Goal: Task Accomplishment & Management: Manage account settings

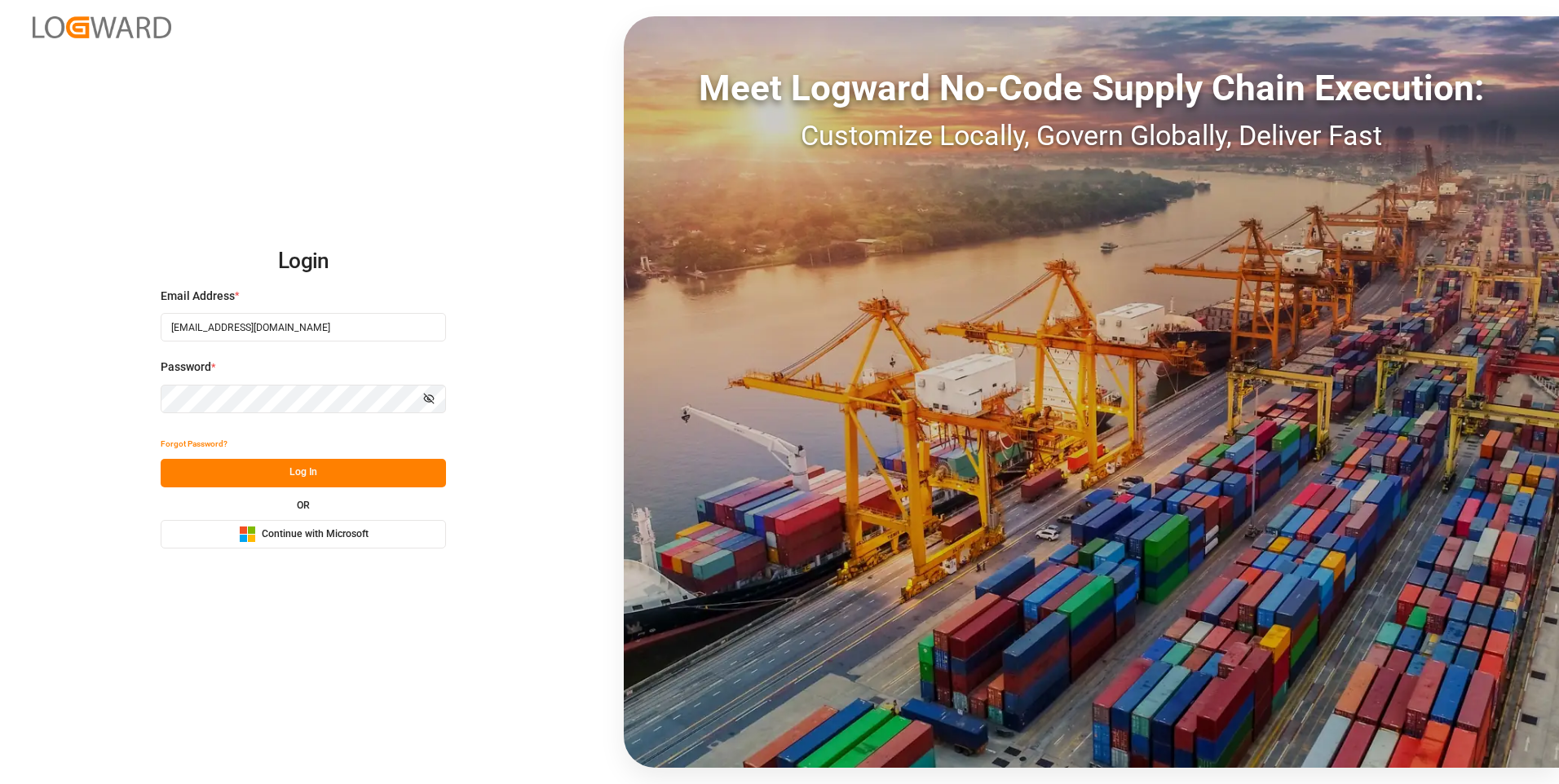
click at [213, 468] on button "Log In" at bounding box center [303, 472] width 285 height 28
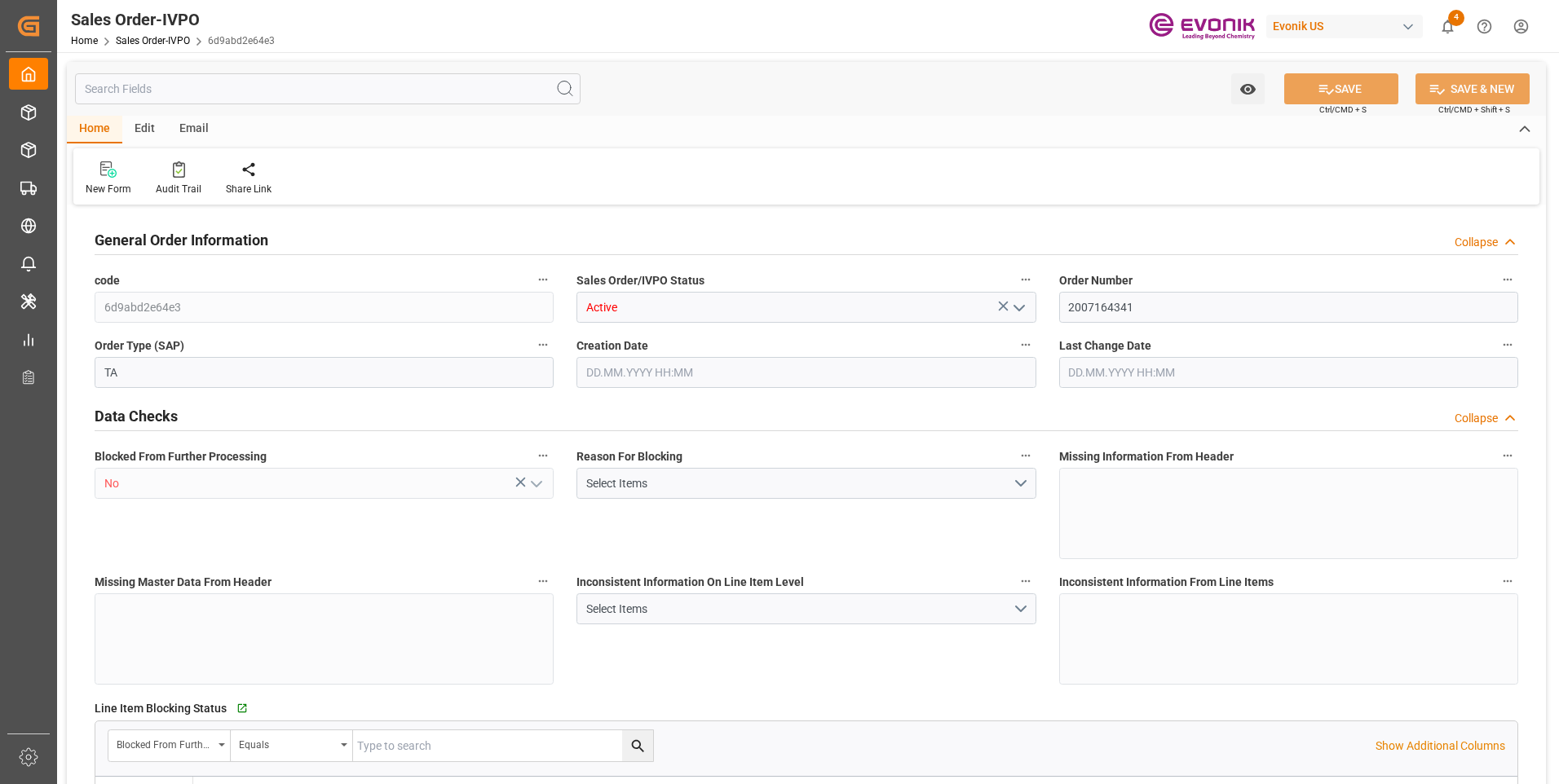
type input "ECGYE"
type input "0"
type input "1"
type input "2"
type input "1"
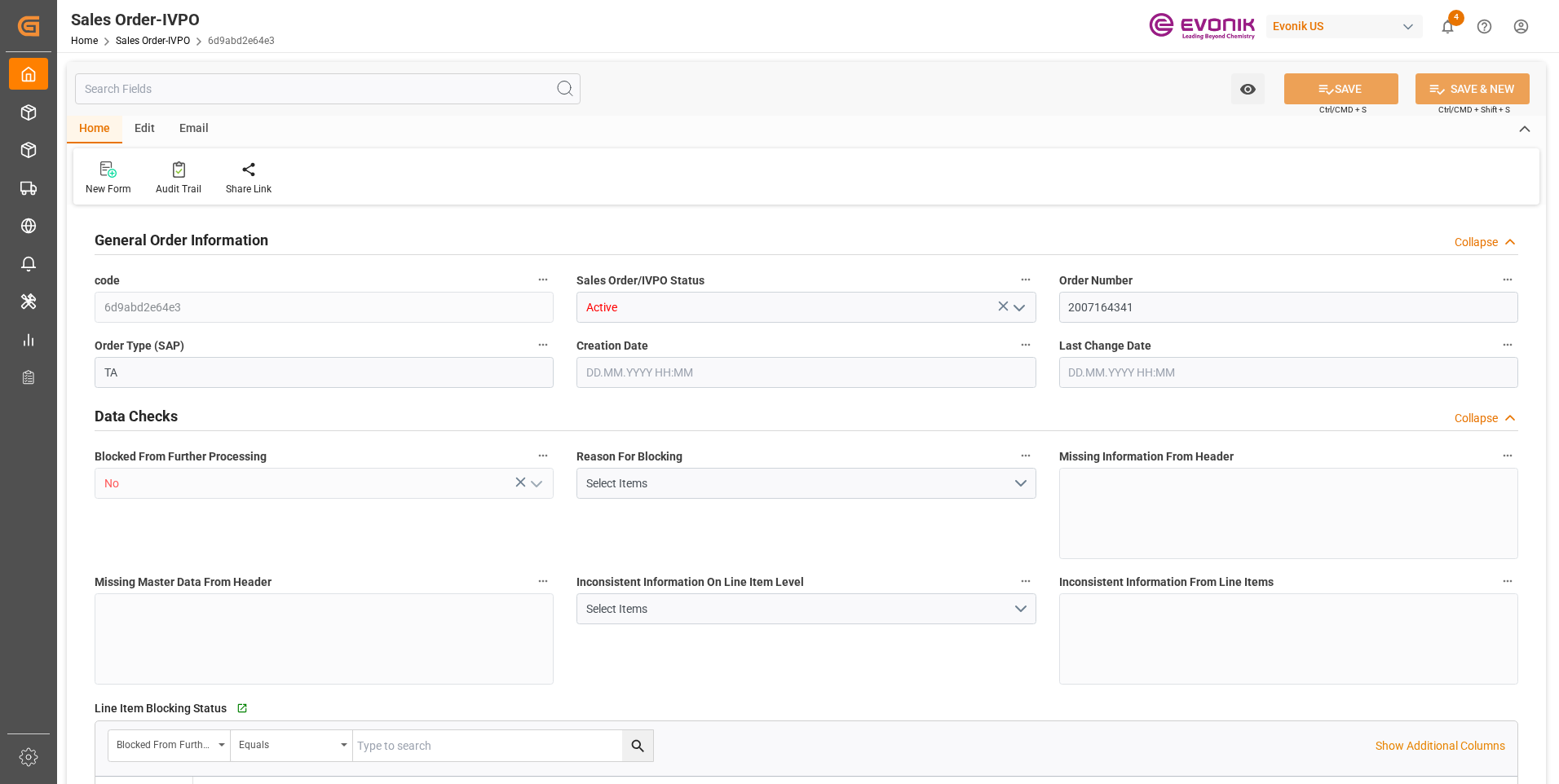
type input "20548"
type input "55.4848"
type input "19000"
type input "60"
type input "[DATE] 12:47"
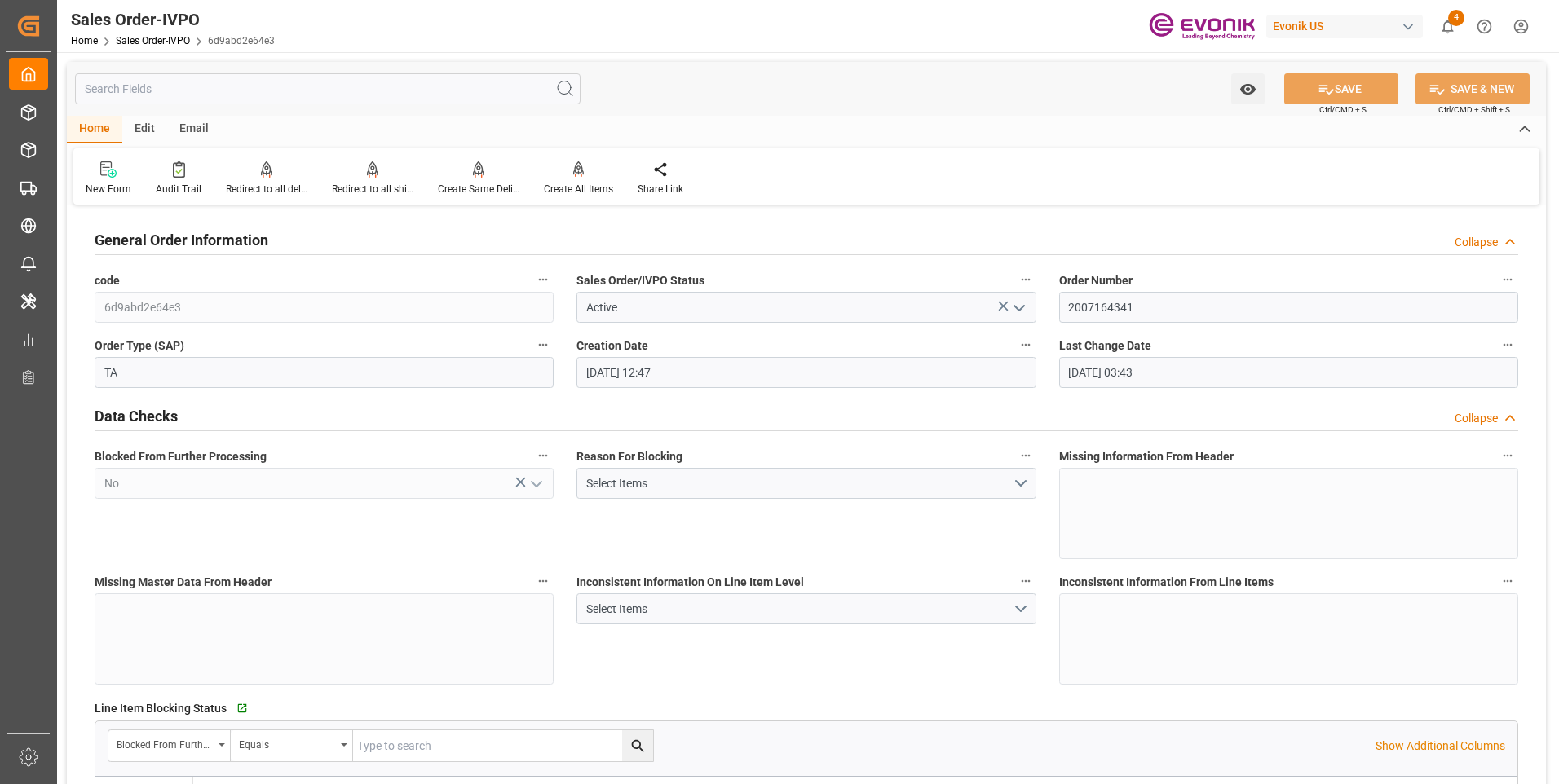
type input "[DATE] 03:43"
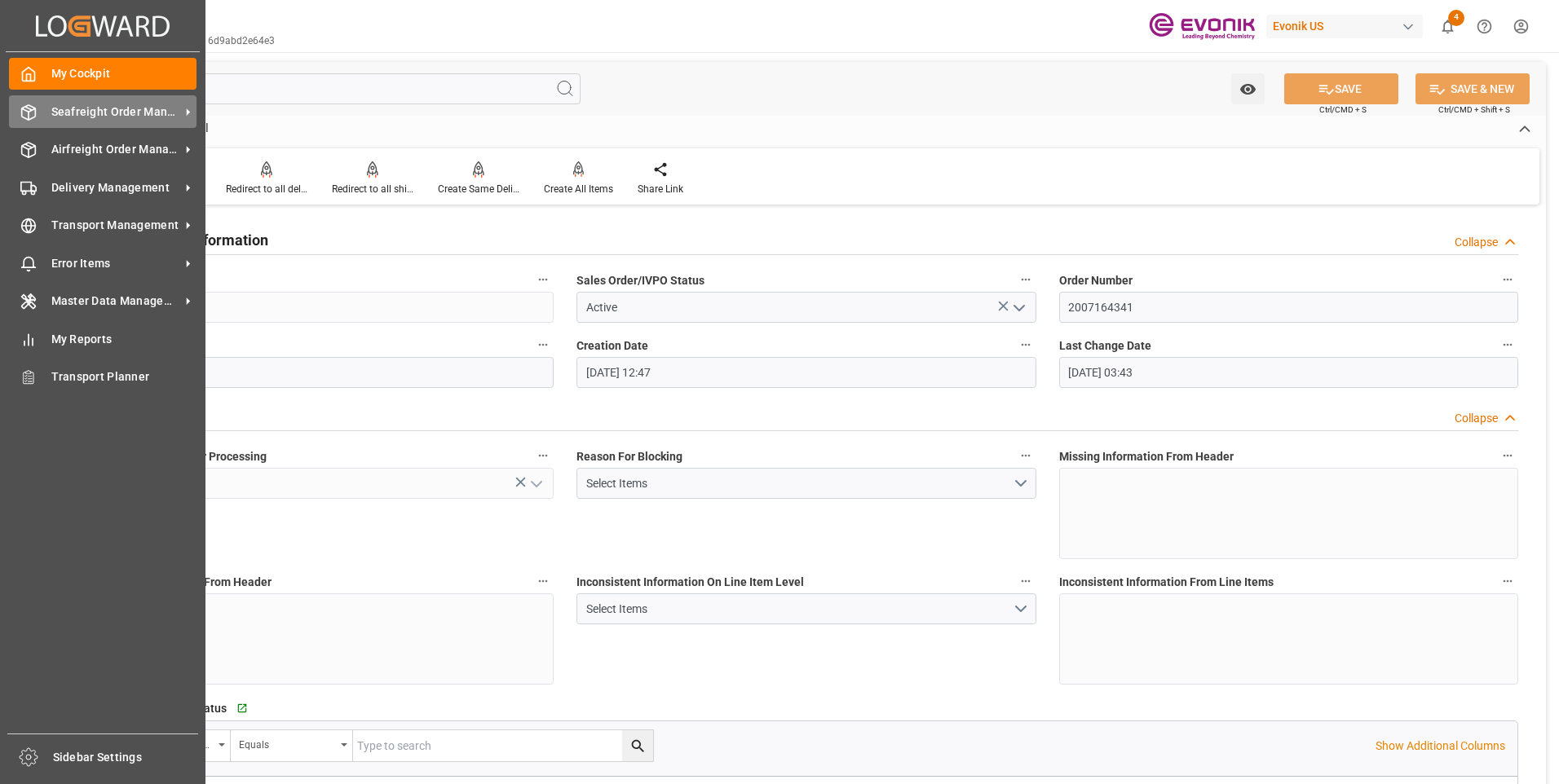
click at [47, 111] on div "Seafreight Order Management Seafreight Order Management" at bounding box center [102, 111] width 187 height 32
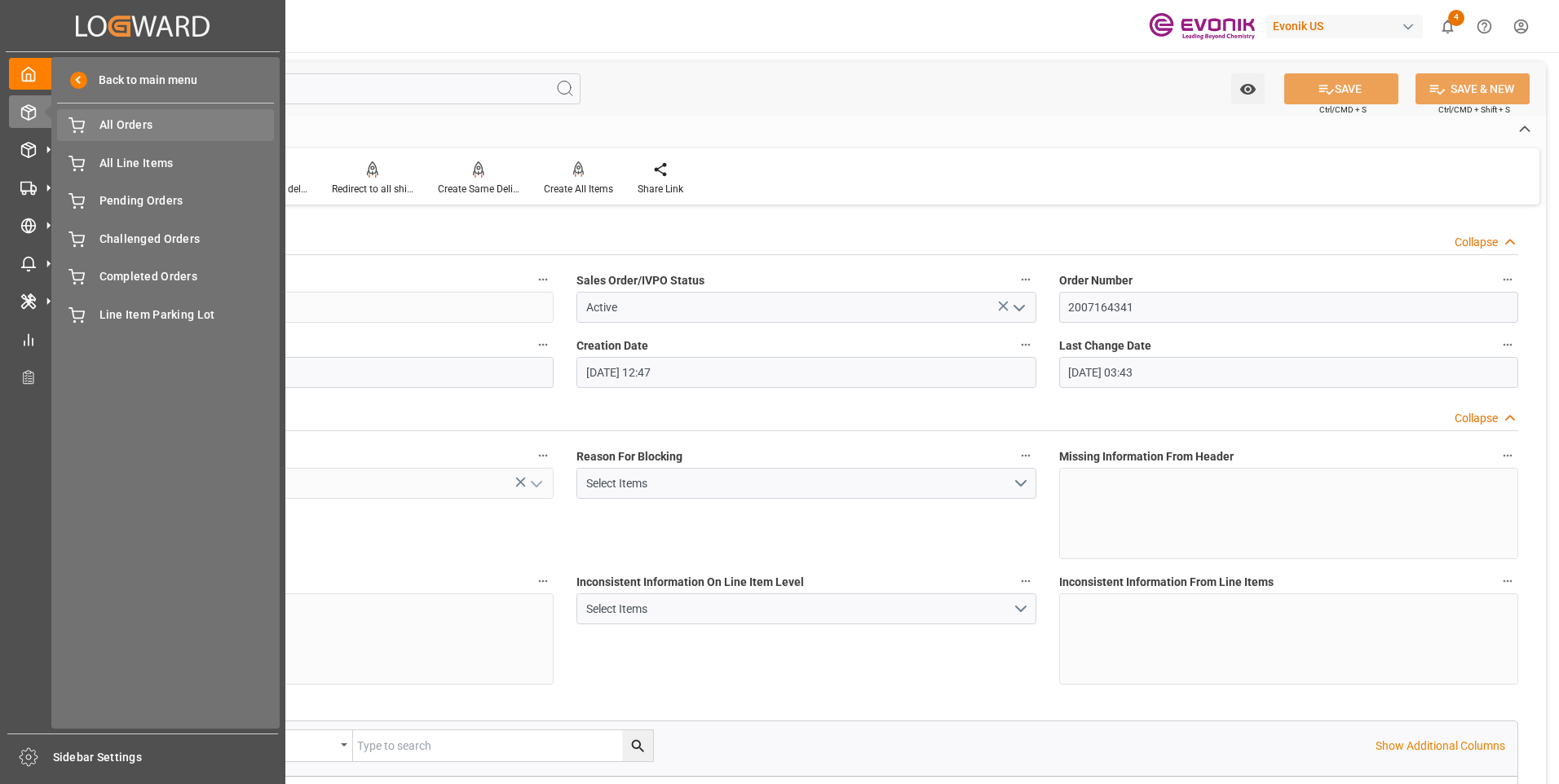
click at [111, 126] on span "All Orders" at bounding box center [187, 125] width 176 height 18
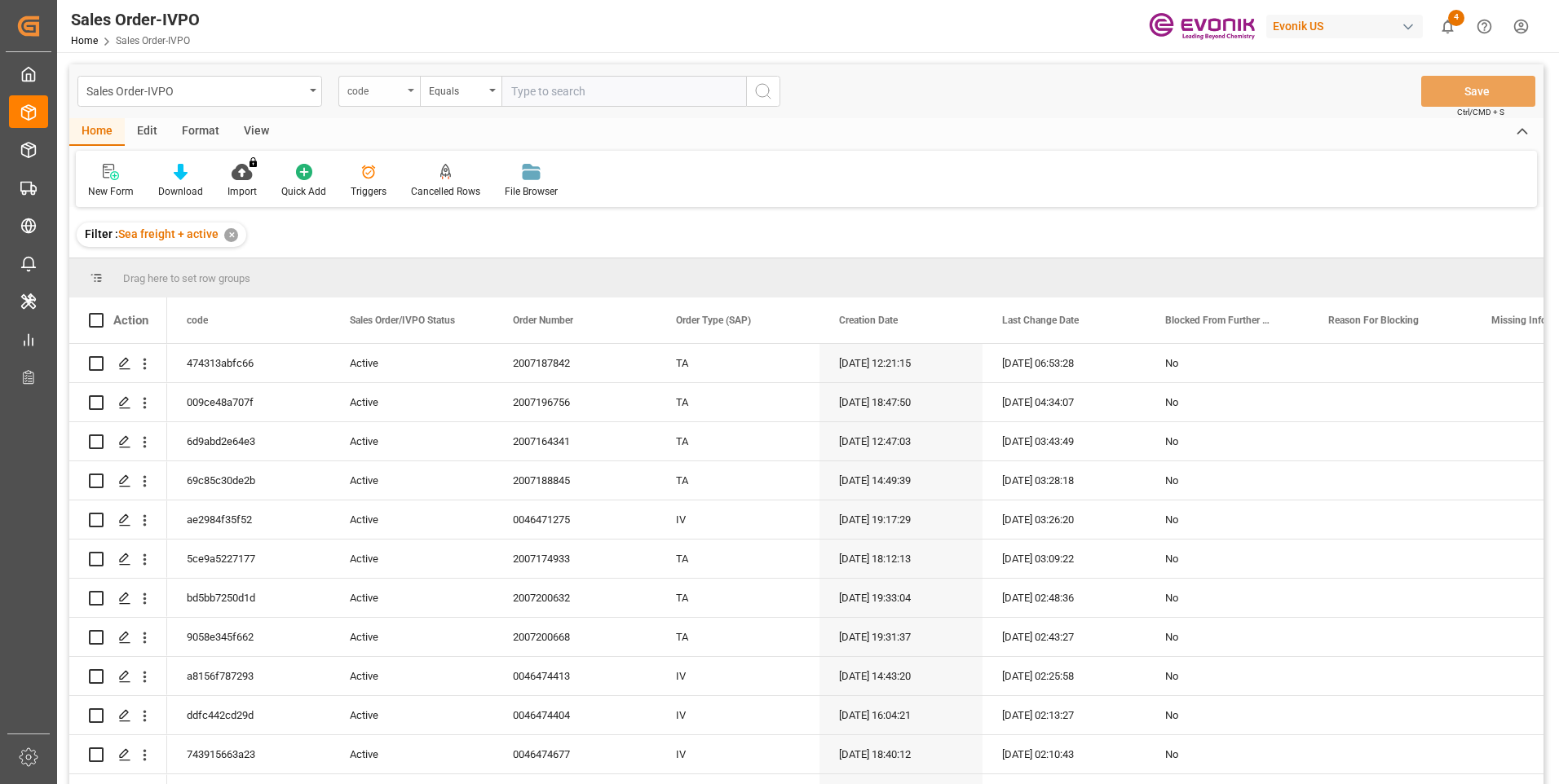
click at [386, 85] on div "code" at bounding box center [375, 89] width 56 height 19
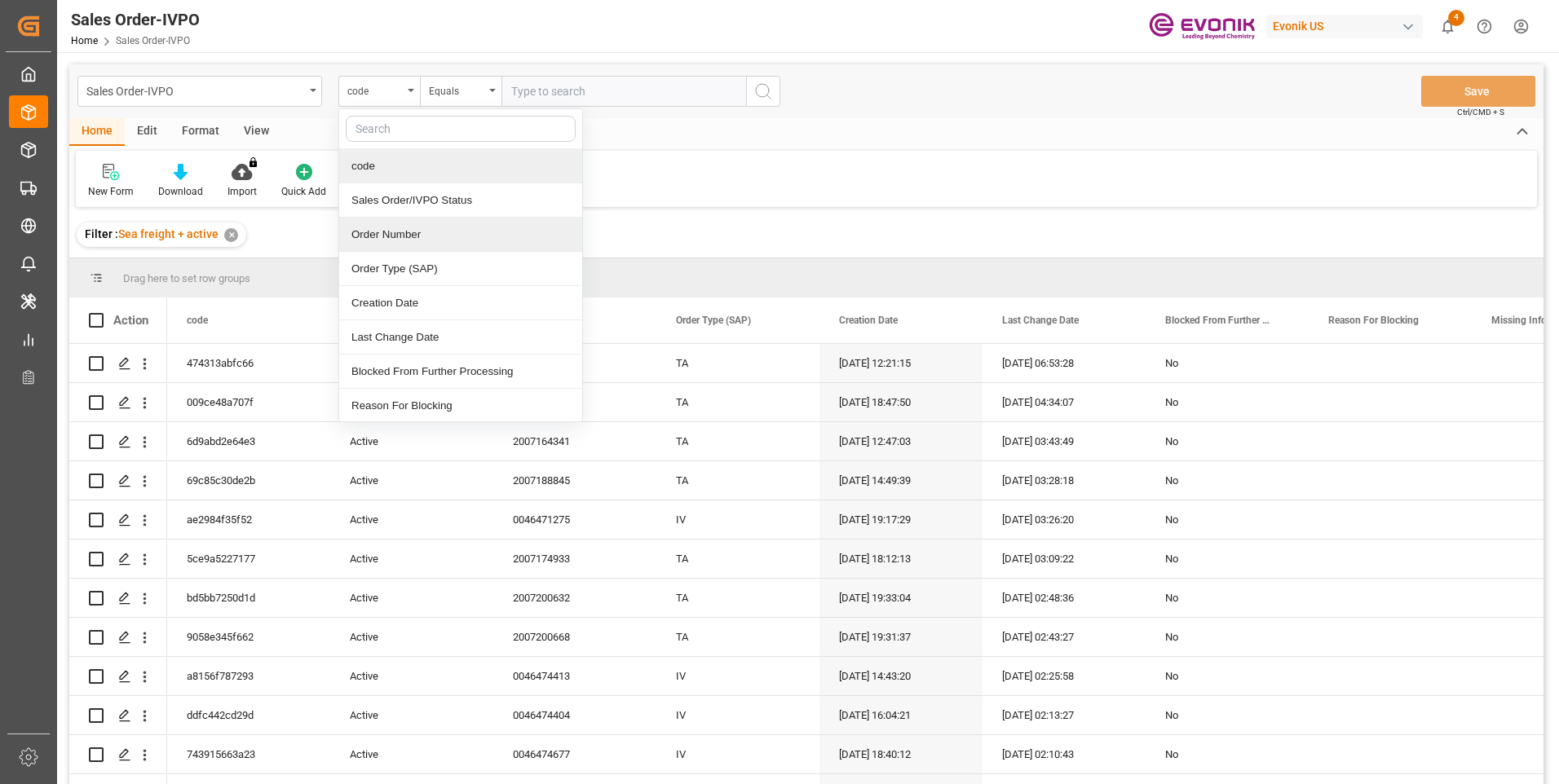
click at [378, 237] on div "Order Number" at bounding box center [460, 234] width 243 height 34
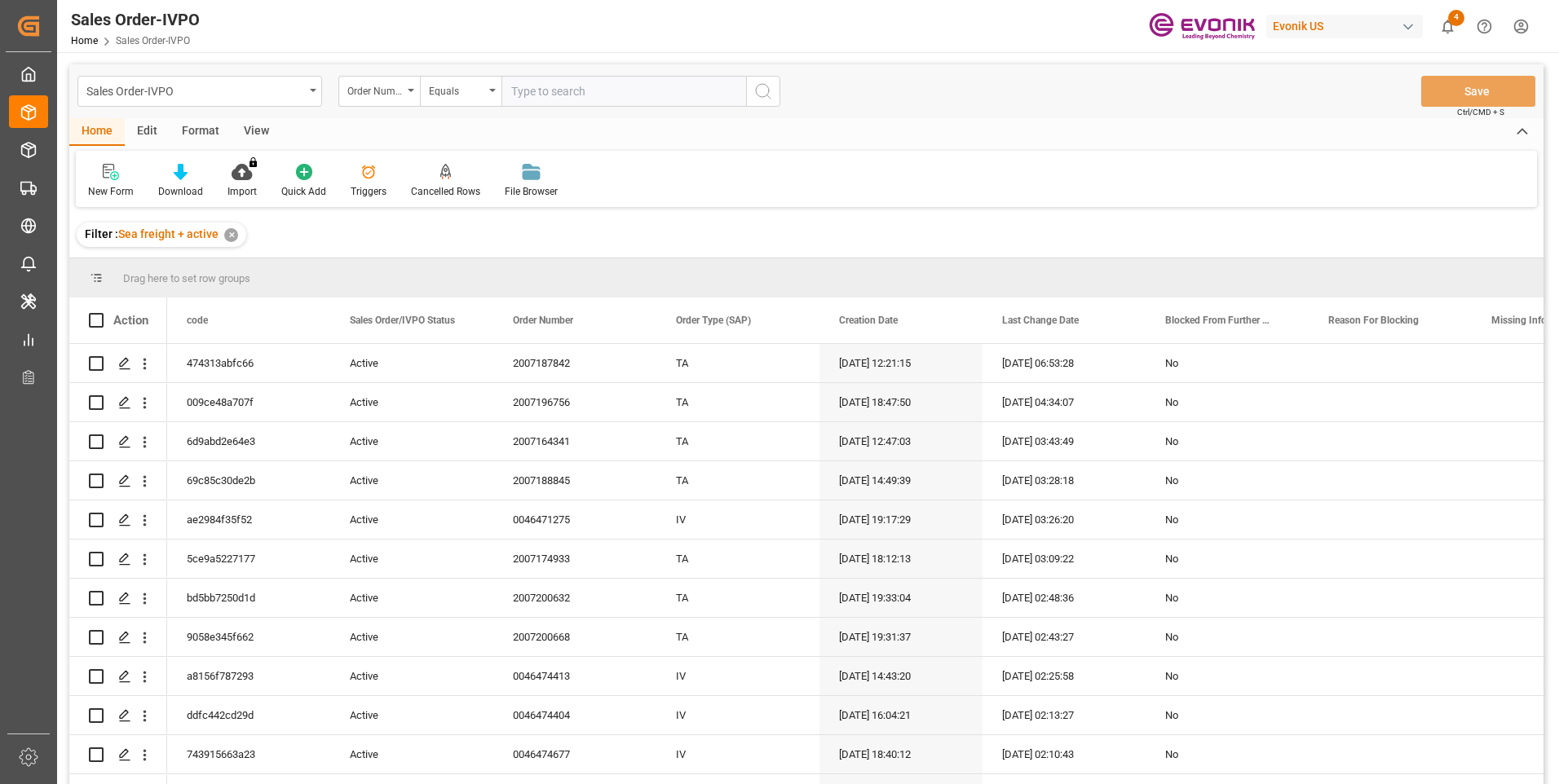
click at [530, 88] on input "text" at bounding box center [623, 92] width 245 height 31
paste input "0046461064"
type input "0046461064"
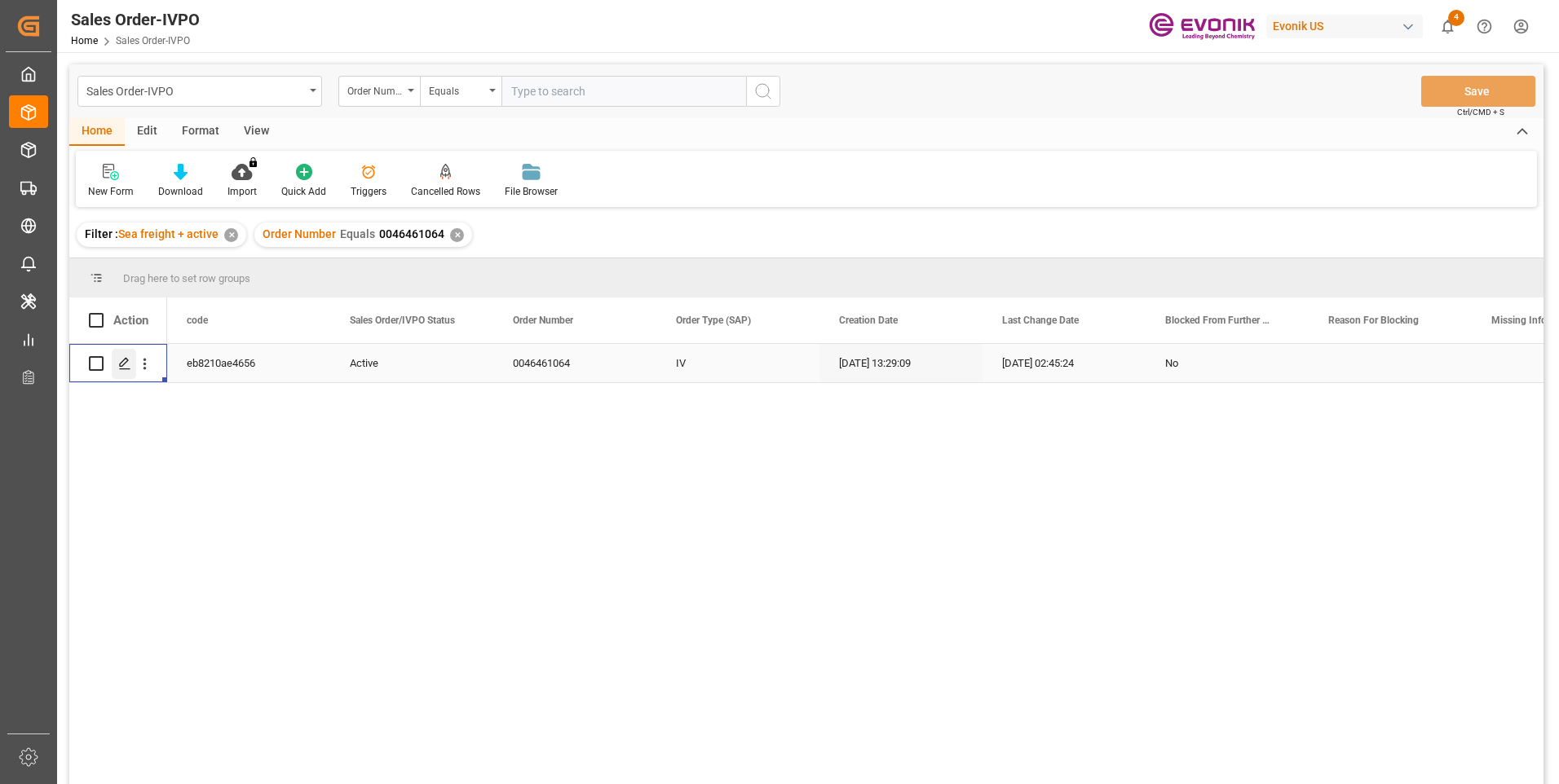
click at [127, 372] on div "Press SPACE to select this row." at bounding box center [123, 364] width 24 height 30
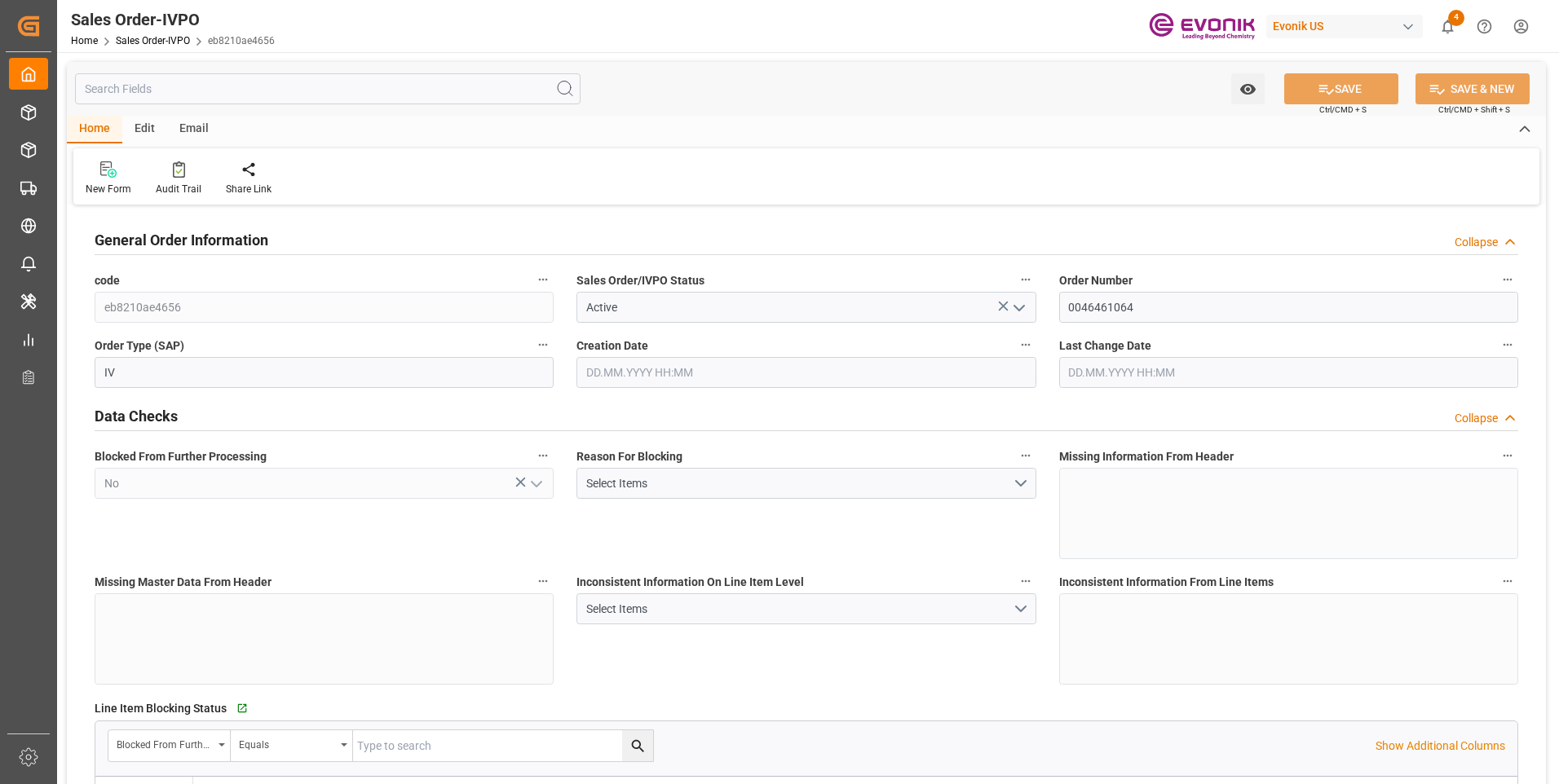
type input "BRSSZ"
type input "0"
type input "1"
type input "2"
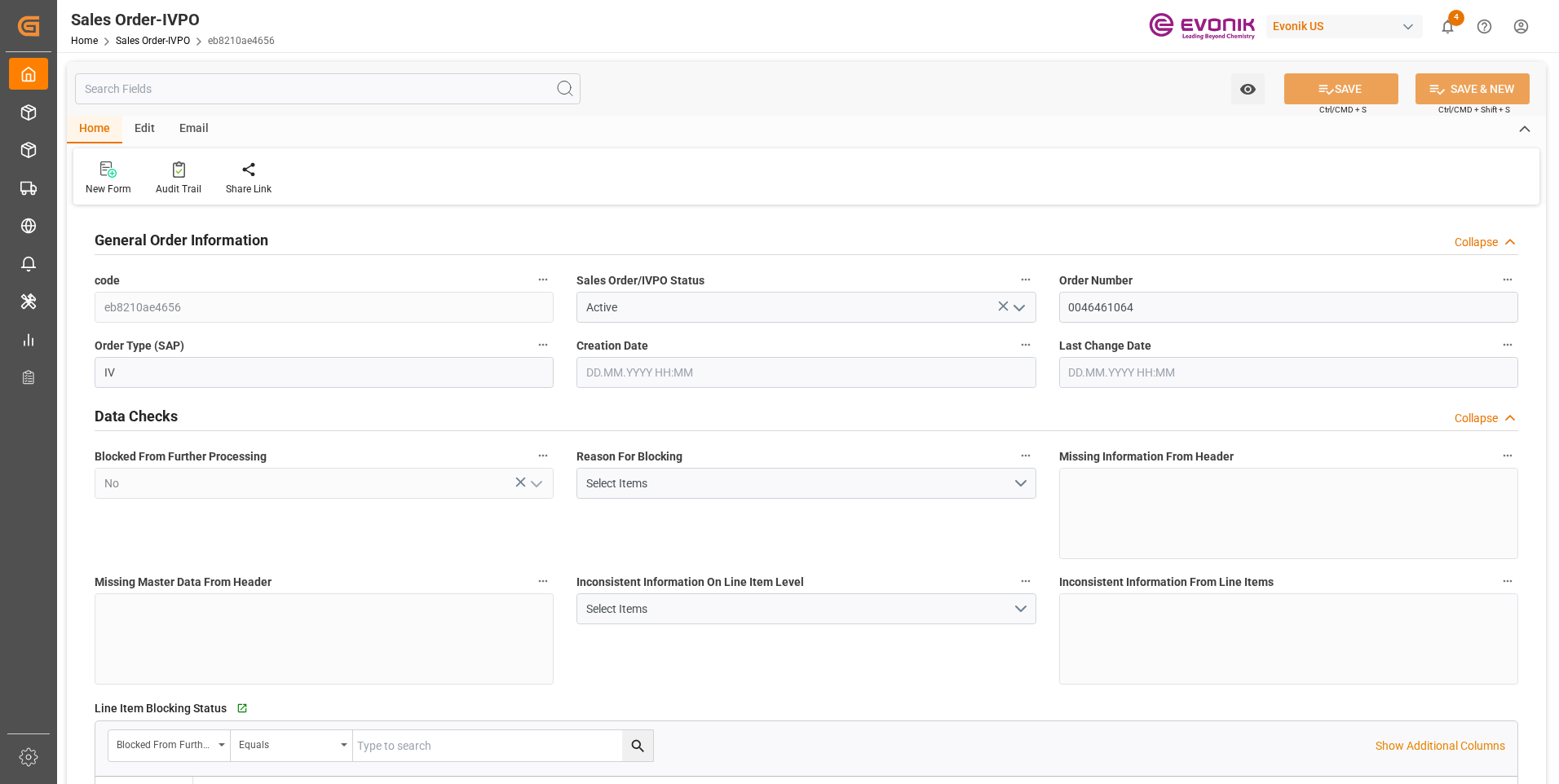
type input "19340"
type input "118.978"
type input "19000"
type input "60"
type input "[DATE] 13:29"
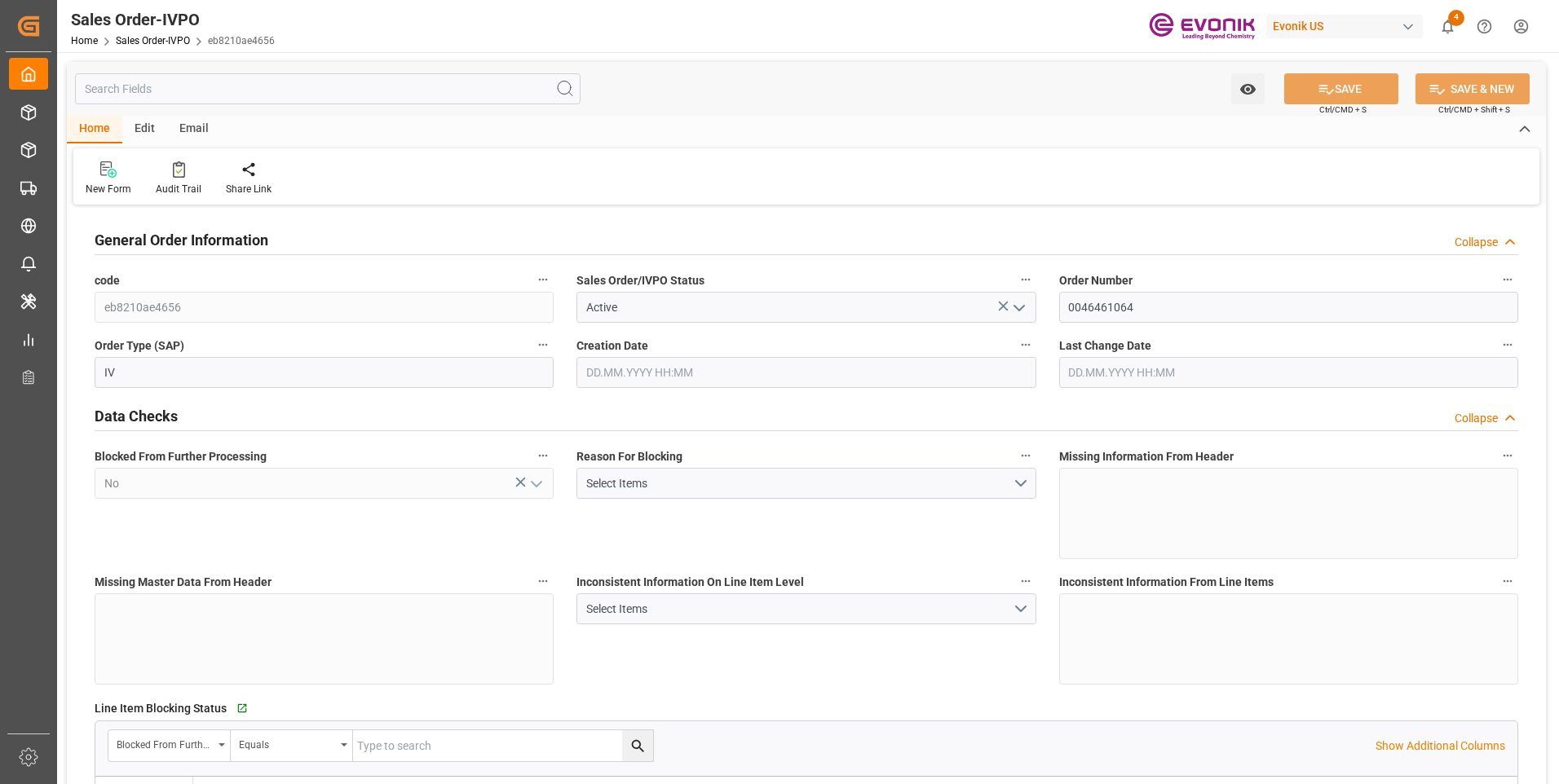
type input "[DATE] 02:45"
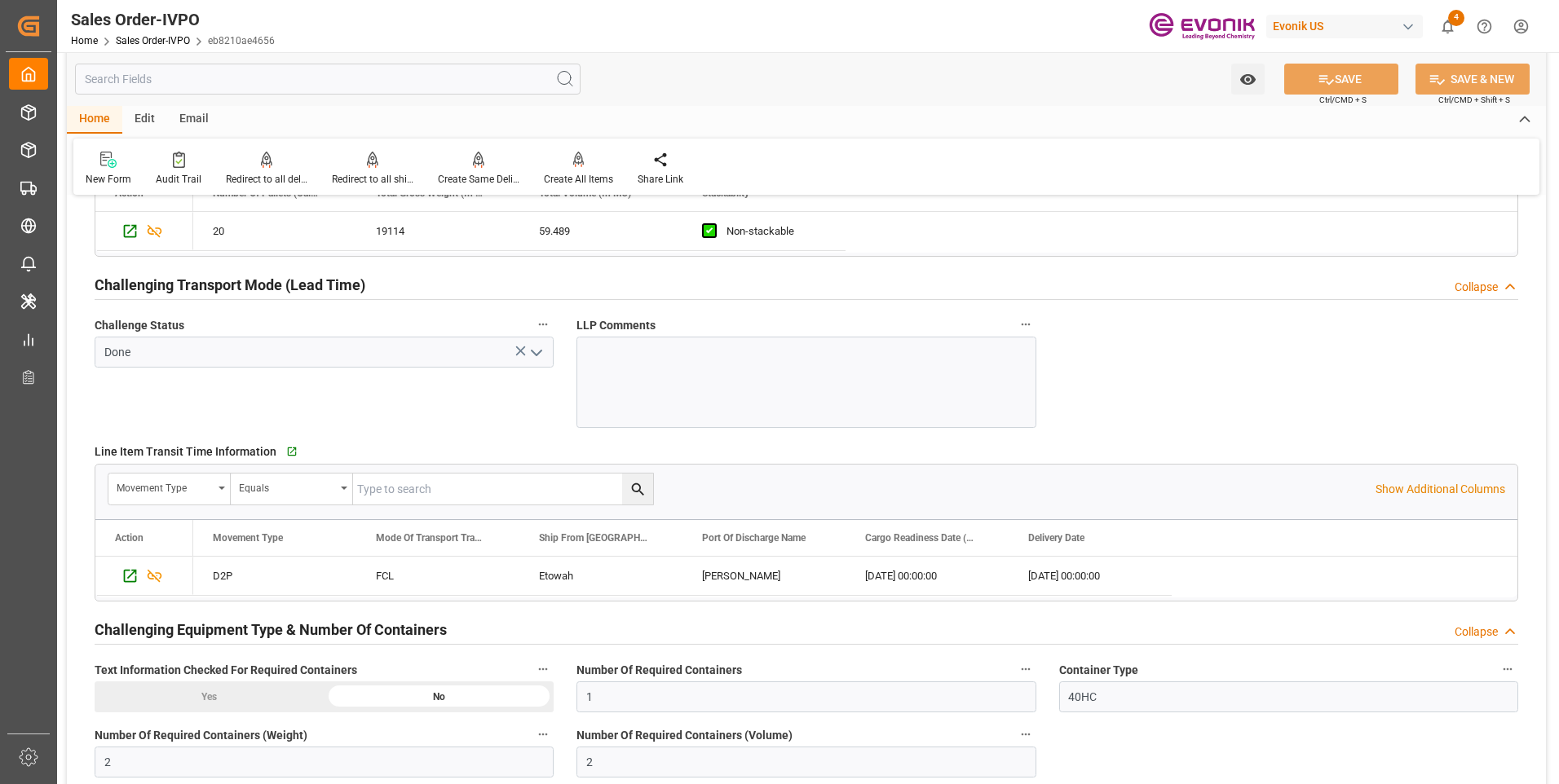
scroll to position [2688, 0]
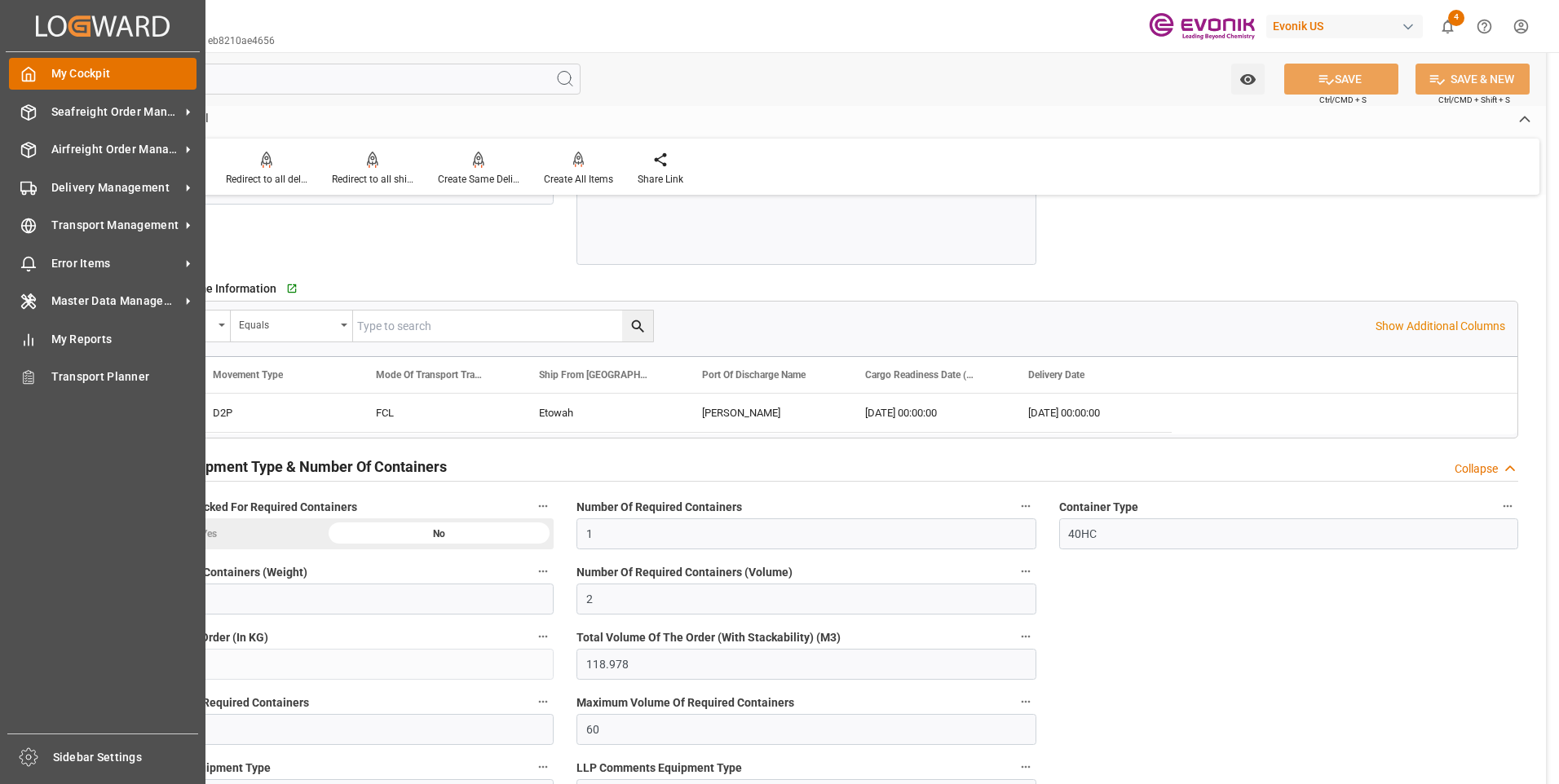
click at [29, 71] on icon at bounding box center [28, 74] width 17 height 17
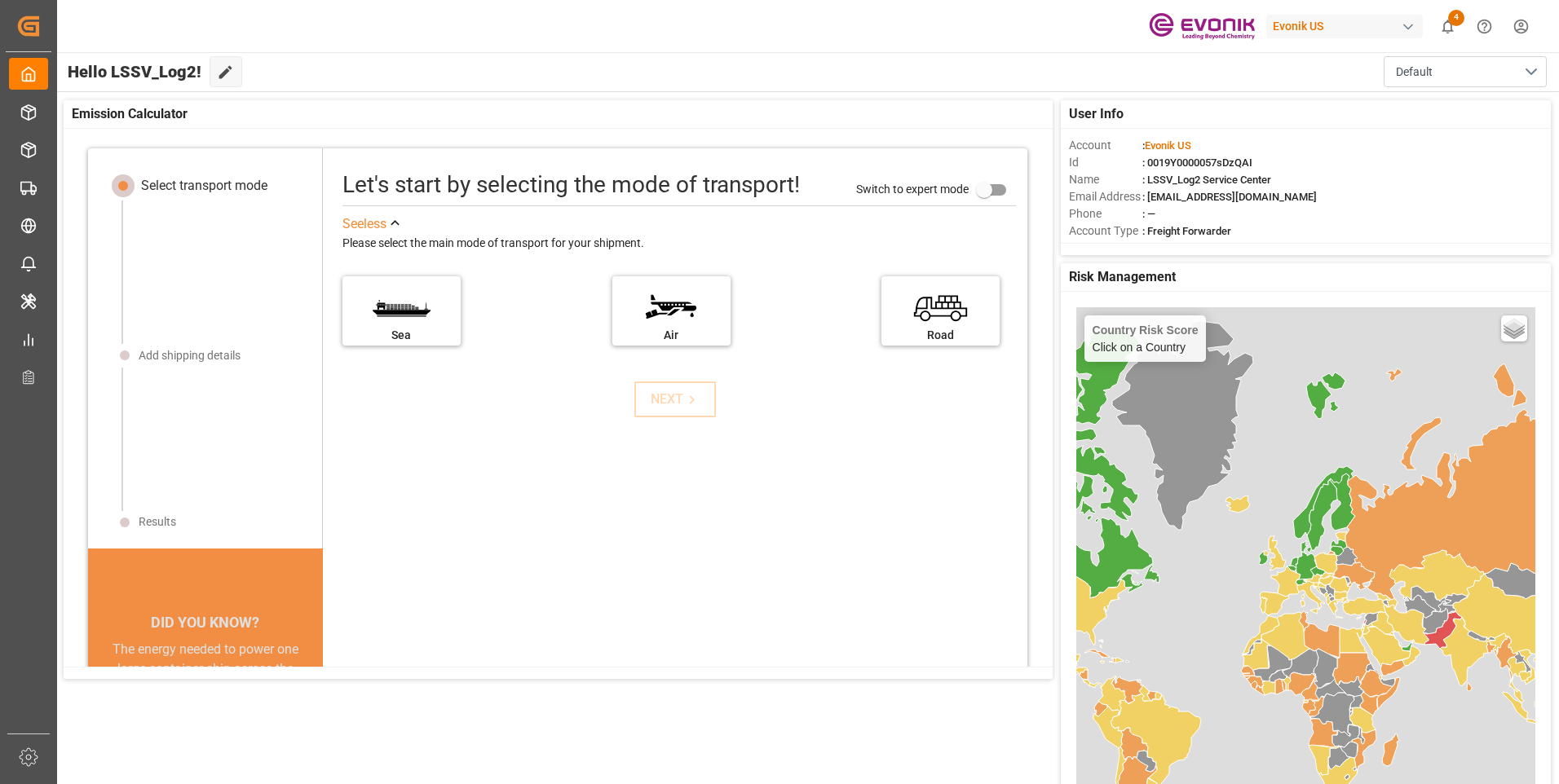
click at [1515, 32] on html "Created by potrace 1.15, written by [PERSON_NAME] [DATE]-[DATE] Created by potr…" at bounding box center [780, 392] width 1559 height 784
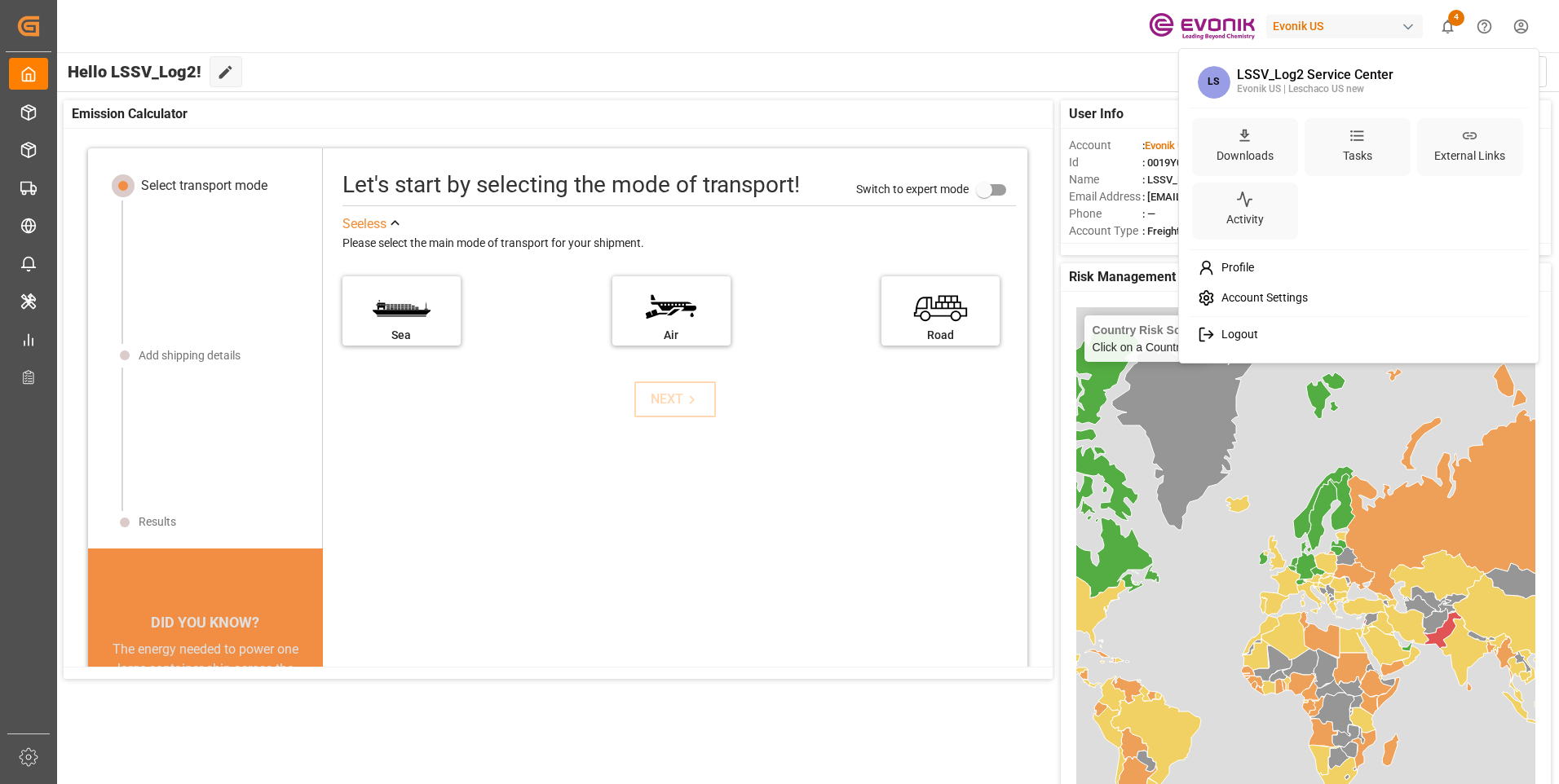
click at [1308, 339] on div "Logout" at bounding box center [1359, 334] width 335 height 30
